Goal: Navigation & Orientation: Find specific page/section

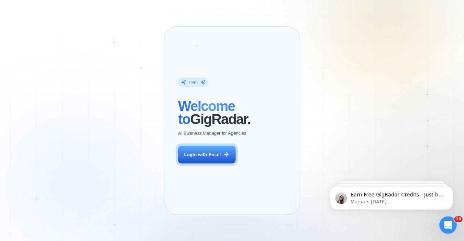
click at [139, 69] on div "Login ‍ Welcome to GigRadar. AI Business Manager for Agencies Login with Email …" at bounding box center [232, 120] width 464 height 241
click at [207, 100] on span "Welcome to" at bounding box center [206, 112] width 57 height 28
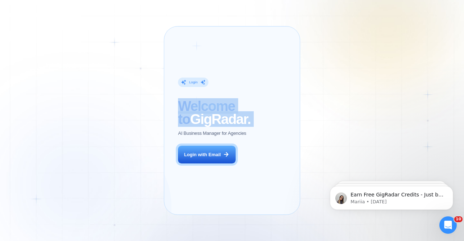
click at [207, 100] on span "Welcome to" at bounding box center [206, 112] width 57 height 28
click at [218, 118] on h2 "‍ Welcome to GigRadar." at bounding box center [214, 112] width 73 height 25
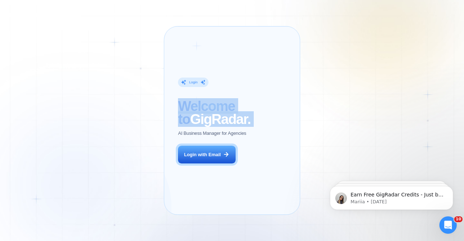
click at [223, 118] on h2 "‍ Welcome to GigRadar." at bounding box center [214, 112] width 73 height 25
drag, startPoint x: 241, startPoint y: 123, endPoint x: 176, endPoint y: 92, distance: 72.3
click at [176, 92] on div "Login ‍ Welcome to GigRadar. AI Business Manager for Agencies Login with Email" at bounding box center [214, 121] width 86 height 174
